Goal: Information Seeking & Learning: Compare options

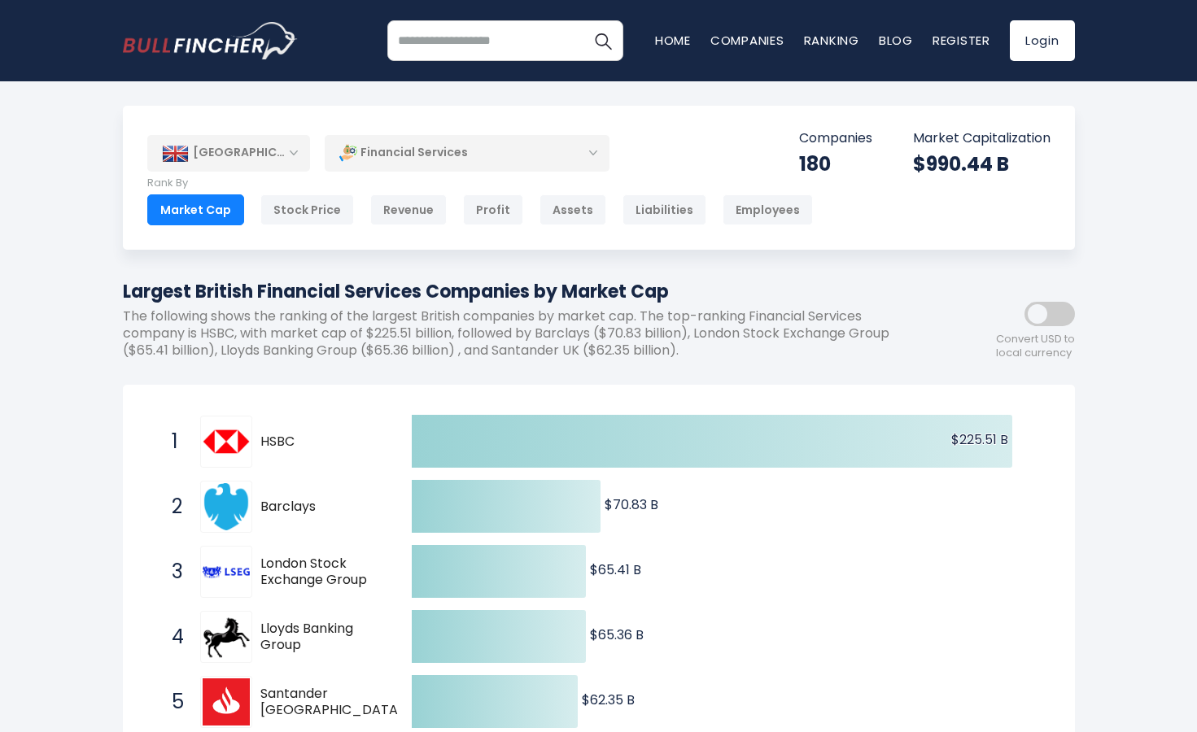
click at [300, 164] on div "[GEOGRAPHIC_DATA]" at bounding box center [228, 153] width 163 height 36
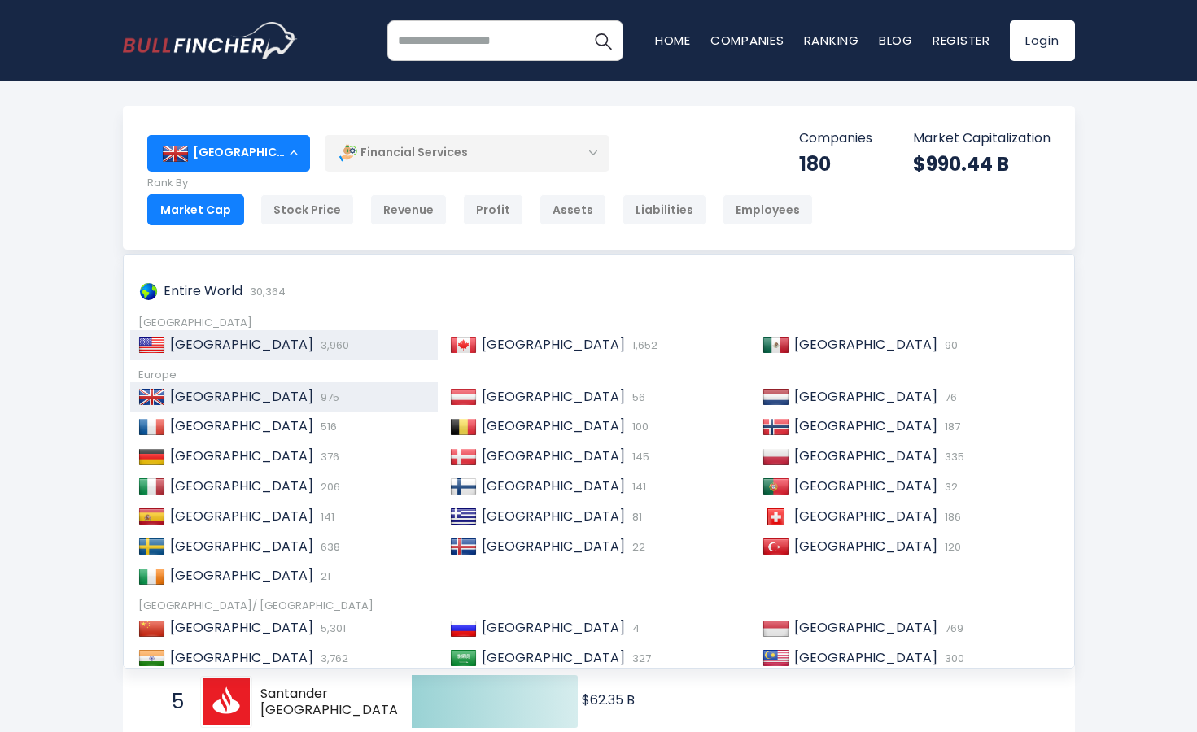
click at [238, 346] on span "[GEOGRAPHIC_DATA]" at bounding box center [241, 344] width 143 height 19
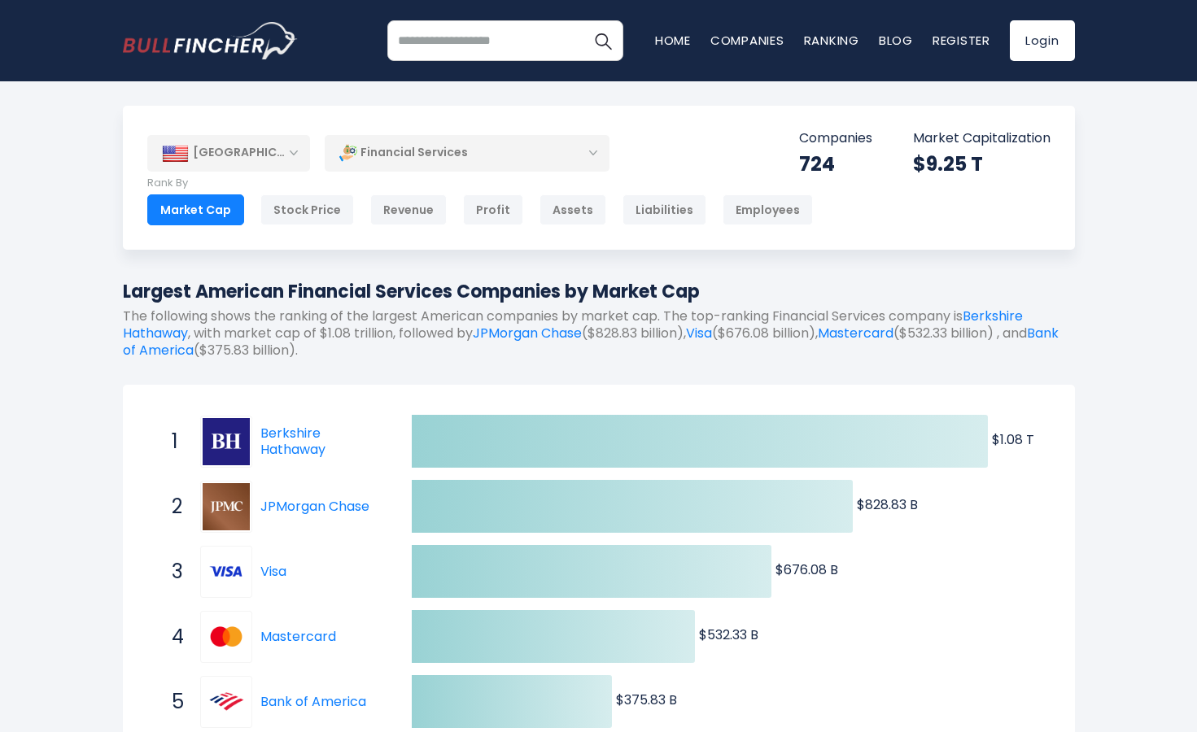
click at [277, 162] on div "[GEOGRAPHIC_DATA]" at bounding box center [228, 153] width 163 height 36
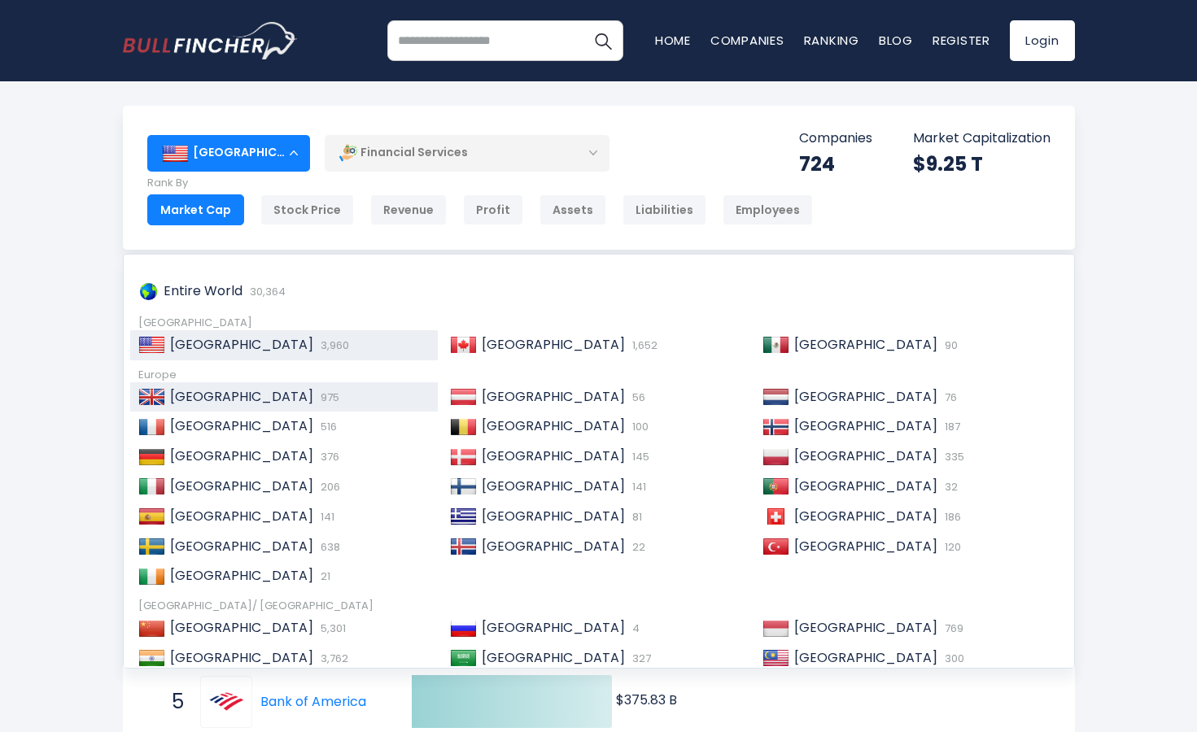
click at [219, 395] on span "[GEOGRAPHIC_DATA]" at bounding box center [241, 396] width 143 height 19
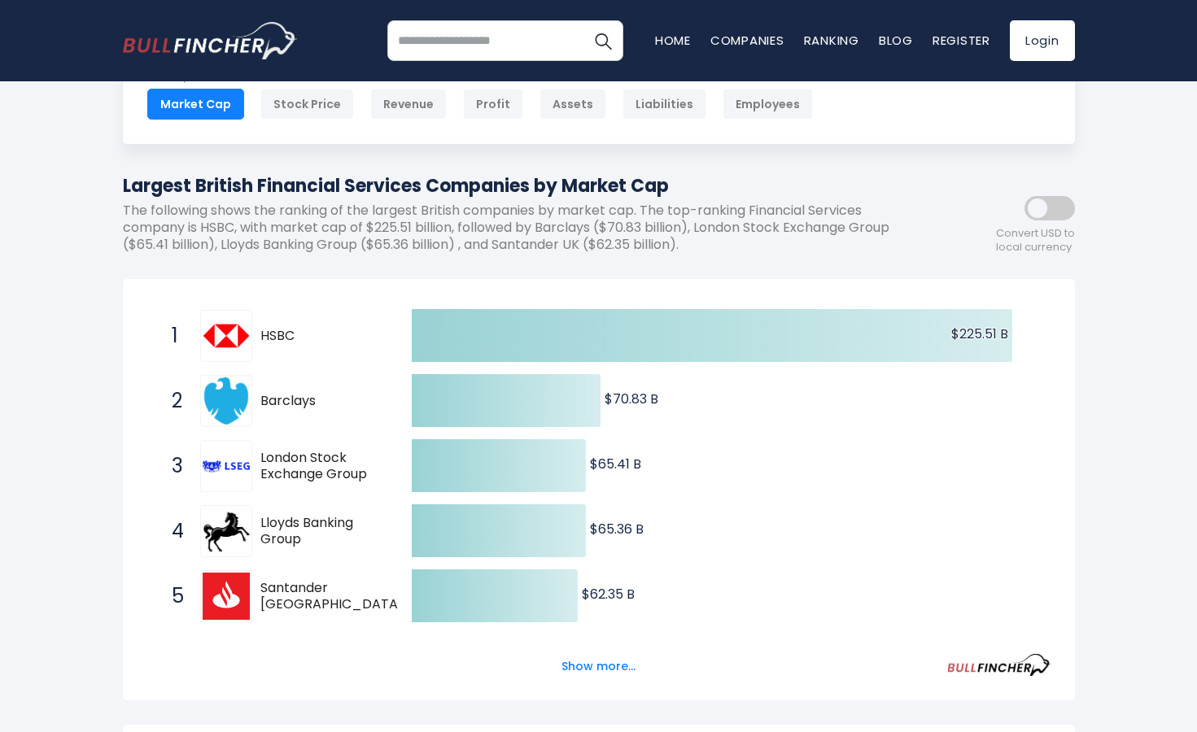
scroll to position [107, 0]
